Goal: Check status: Check status

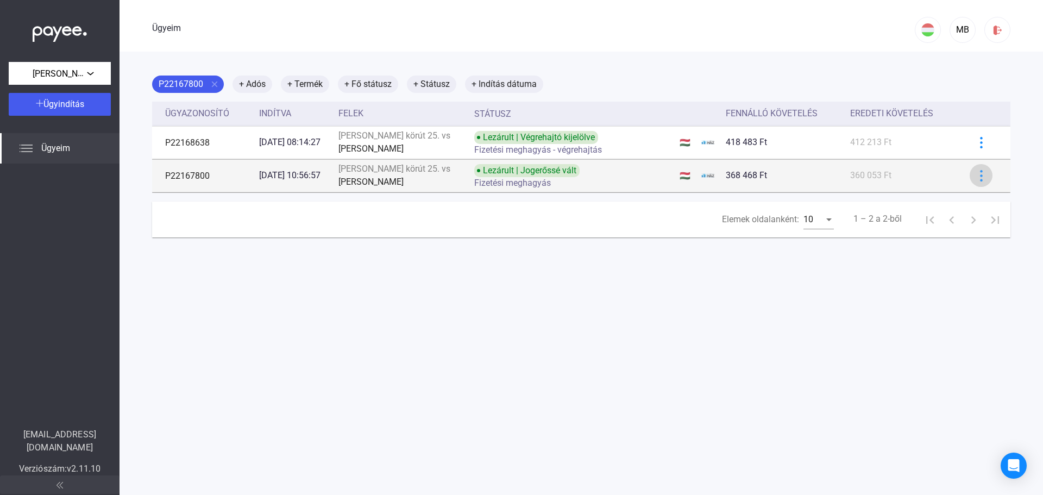
click at [976, 170] on img at bounding box center [981, 175] width 11 height 11
click at [970, 170] on div at bounding box center [521, 247] width 1043 height 495
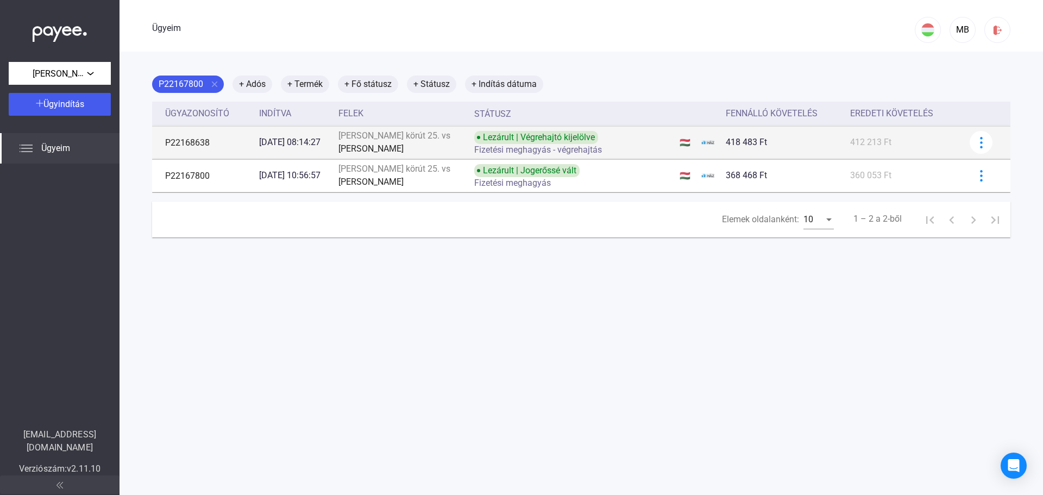
click at [206, 139] on font "P22168638" at bounding box center [187, 142] width 45 height 10
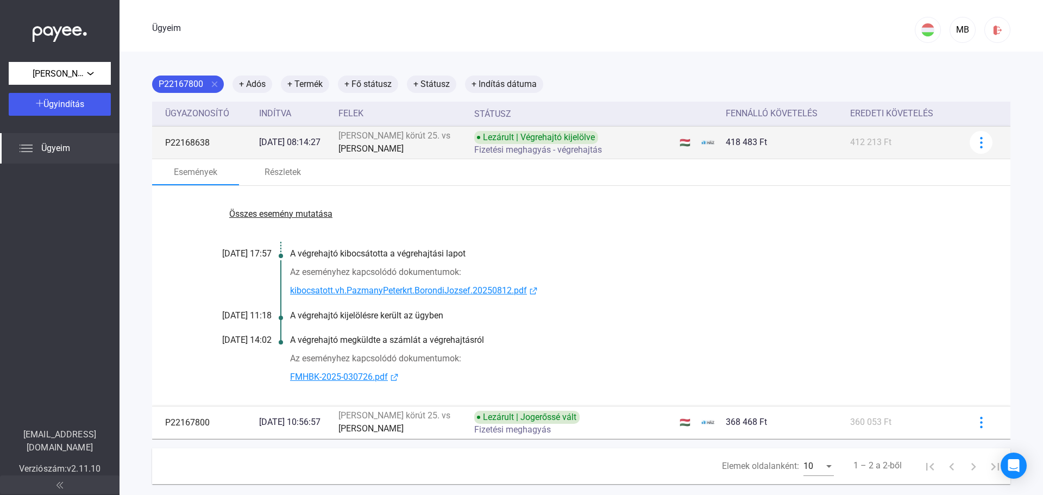
click at [889, 141] on div "412 213 Ft" at bounding box center [903, 142] width 106 height 13
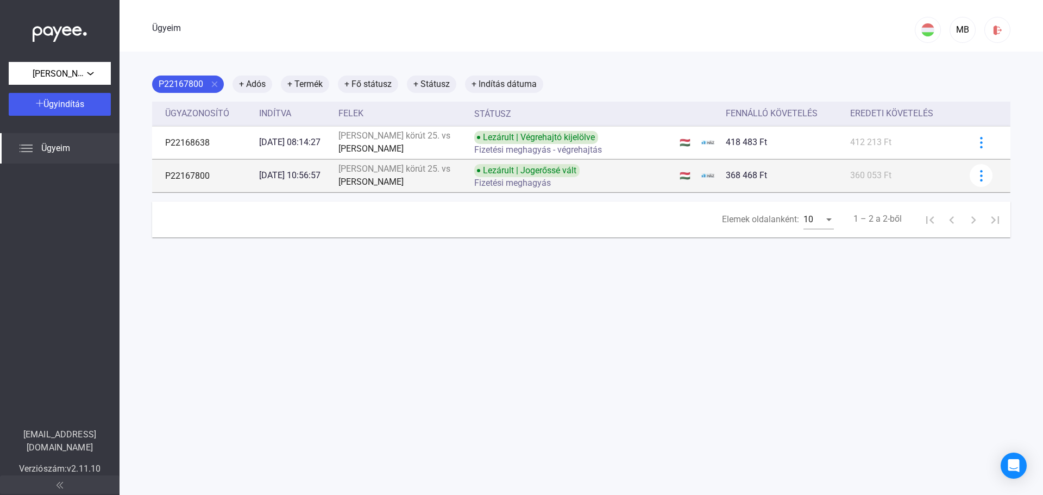
click at [888, 177] on div "360 053 Ft" at bounding box center [903, 175] width 106 height 13
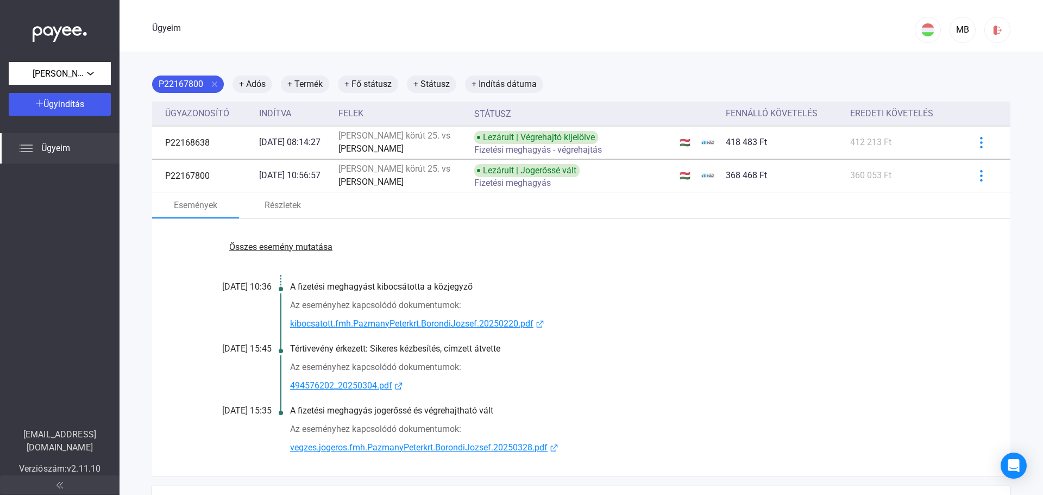
click at [303, 243] on font "Összes esemény mutatása" at bounding box center [280, 247] width 103 height 10
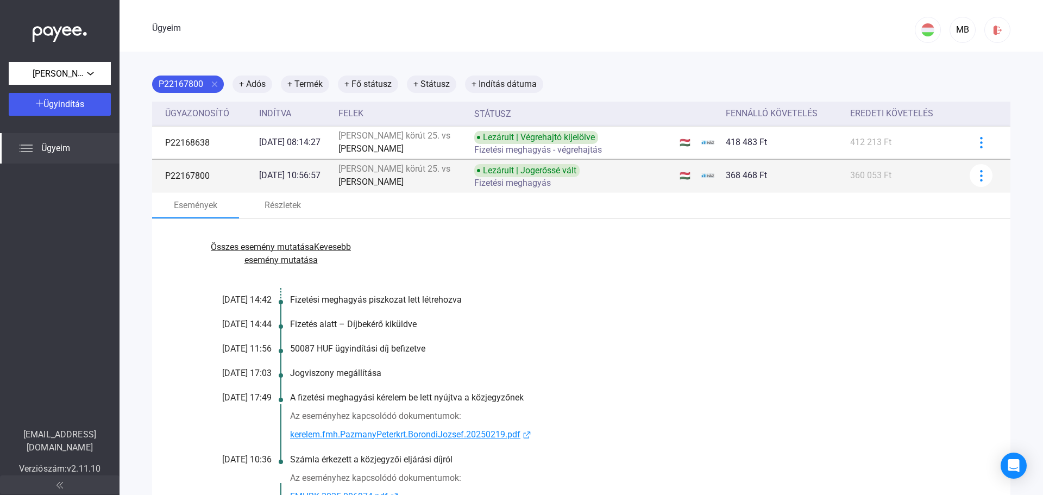
click at [894, 177] on div "360 053 Ft" at bounding box center [903, 175] width 106 height 13
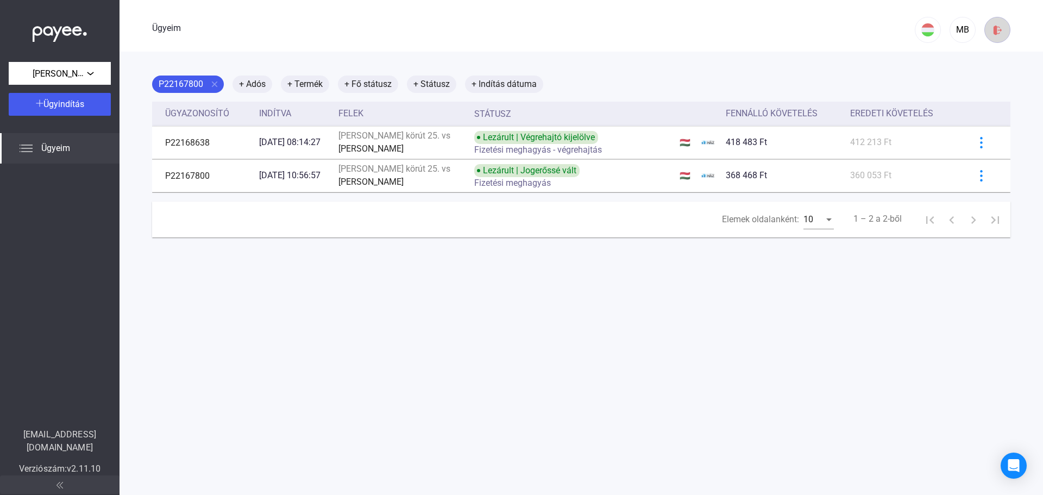
click at [998, 27] on div at bounding box center [997, 29] width 18 height 11
